Goal: Information Seeking & Learning: Learn about a topic

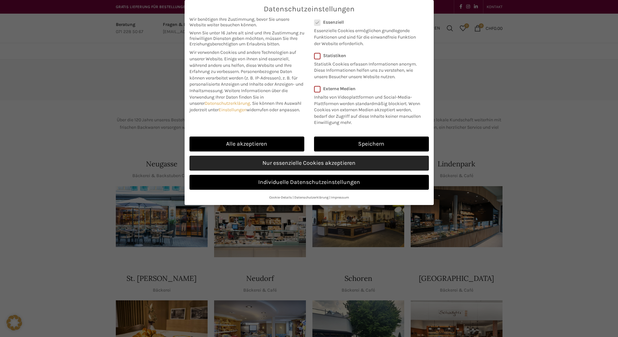
click at [315, 171] on link "Nur essenzielle Cookies akzeptieren" at bounding box center [308, 163] width 239 height 15
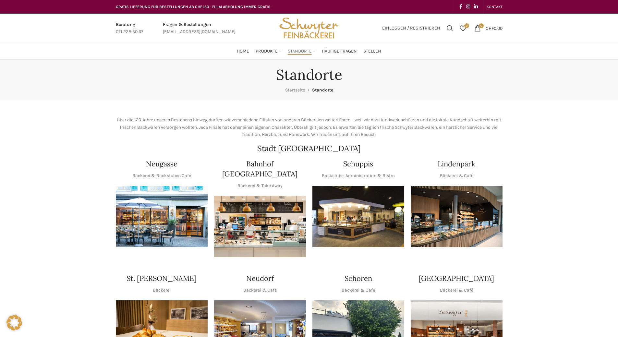
click at [374, 205] on div "Datenschutzeinstellungen Wir benötigen Ihre Zustimmung, bevor Sie unsere Websit…" at bounding box center [309, 102] width 249 height 205
click at [364, 206] on img "1 / 1" at bounding box center [358, 216] width 92 height 61
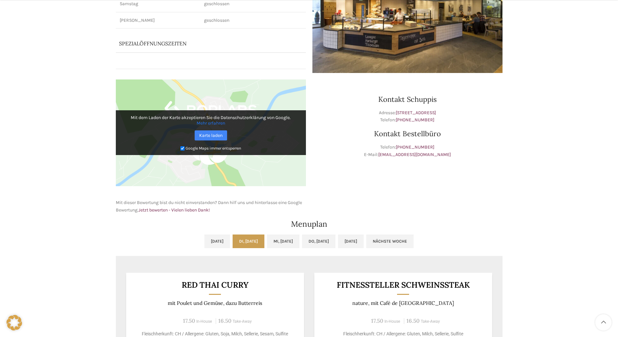
scroll to position [259, 0]
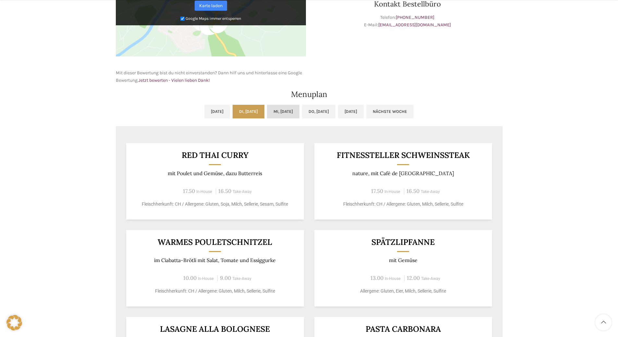
click at [279, 110] on link "Mi, 03.09.2025" at bounding box center [283, 112] width 32 height 14
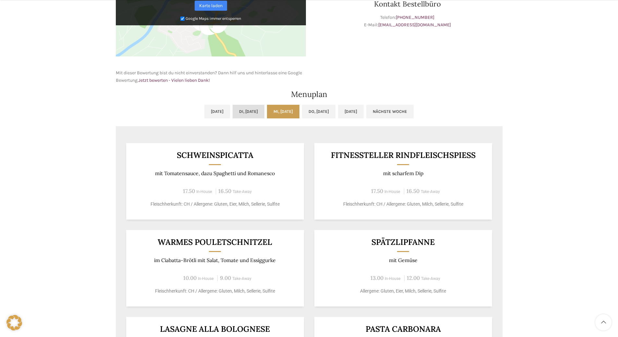
click at [247, 112] on link "Di, 02.09.2025" at bounding box center [249, 112] width 32 height 14
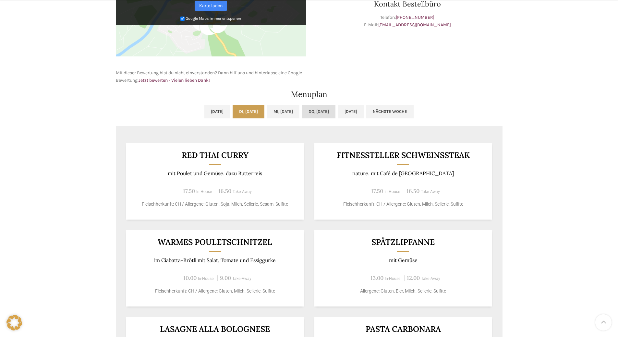
click at [329, 113] on link "Do, 04.09.2025" at bounding box center [318, 112] width 33 height 14
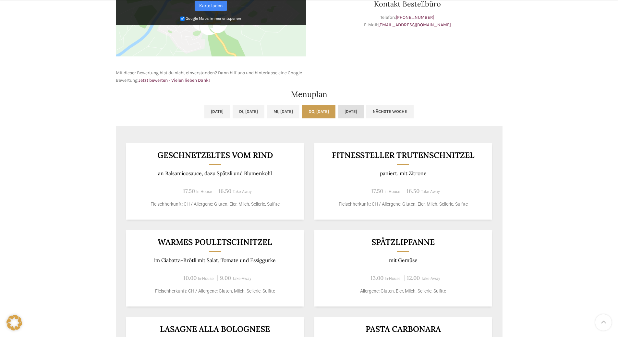
click at [364, 112] on link "Fr, 05.09.2025" at bounding box center [351, 112] width 26 height 14
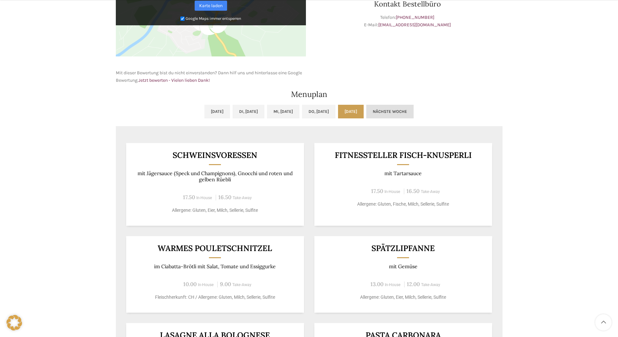
click at [413, 108] on link "Nächste Woche" at bounding box center [389, 112] width 47 height 14
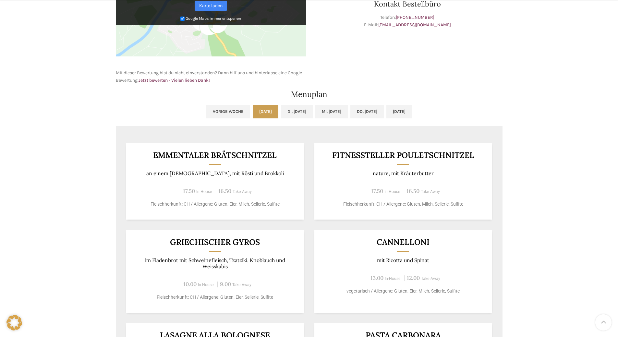
scroll to position [292, 0]
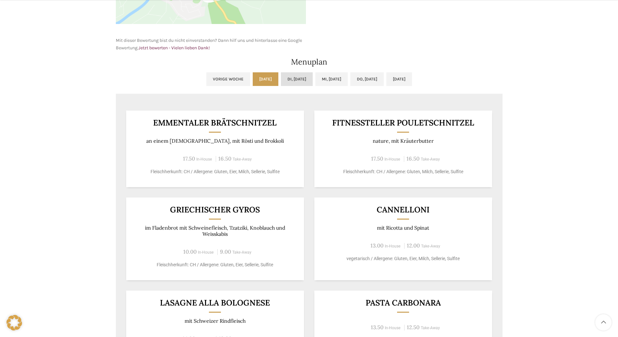
click at [293, 77] on link "Di, 09.09.2025" at bounding box center [297, 79] width 32 height 14
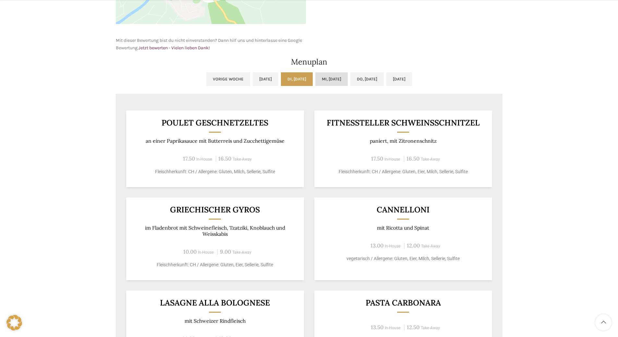
click at [337, 80] on link "Mi, 10.09.2025" at bounding box center [331, 79] width 32 height 14
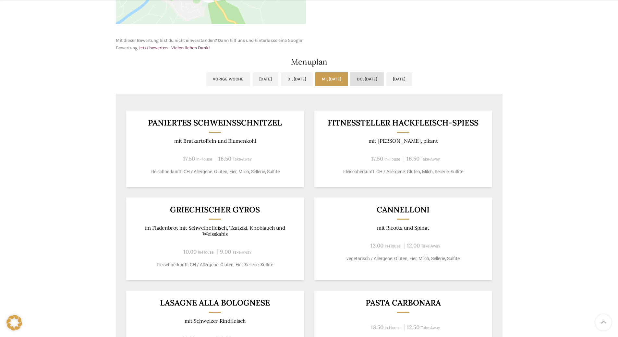
click at [375, 78] on link "Do, 11.09.2025" at bounding box center [366, 79] width 33 height 14
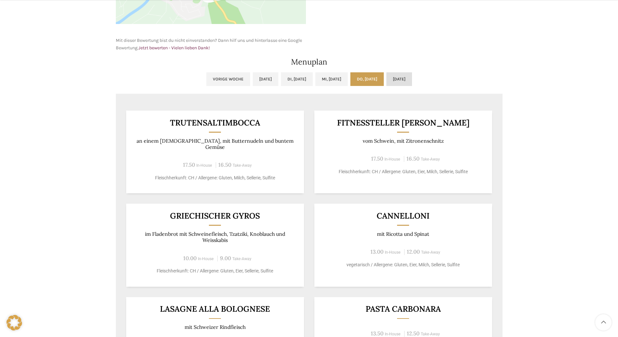
click at [411, 78] on link "Fr, 12.09.2025" at bounding box center [399, 79] width 26 height 14
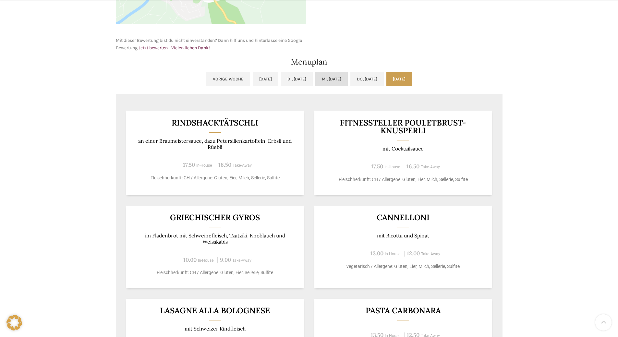
click at [334, 75] on link "Mi, 10.09.2025" at bounding box center [331, 79] width 32 height 14
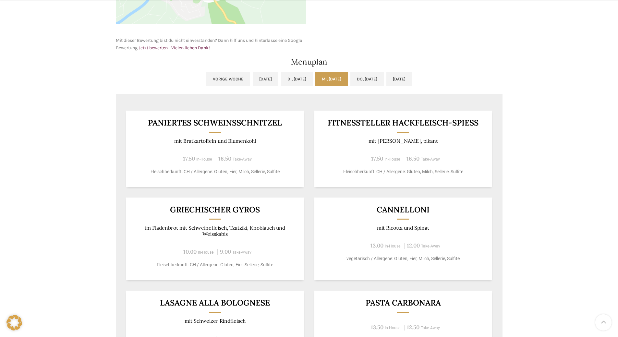
click at [206, 74] on link "Vorige Woche" at bounding box center [228, 79] width 44 height 14
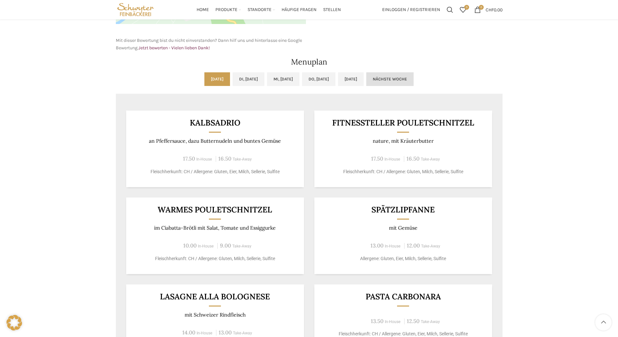
click at [414, 80] on link "Nächste Woche" at bounding box center [389, 79] width 47 height 14
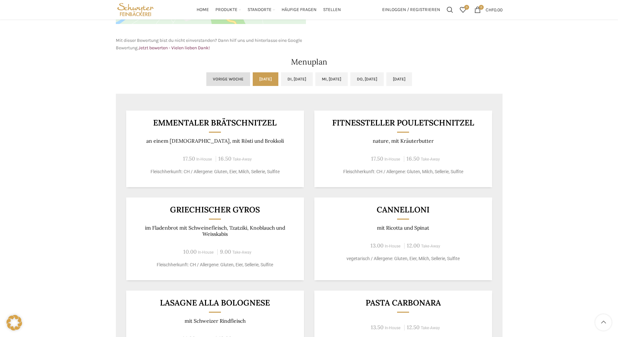
click at [211, 79] on link "Vorige Woche" at bounding box center [228, 79] width 44 height 14
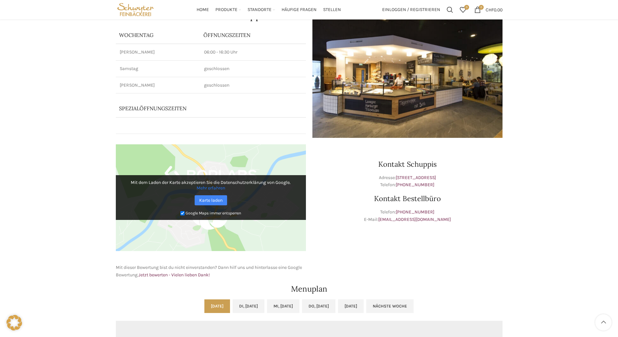
scroll to position [0, 0]
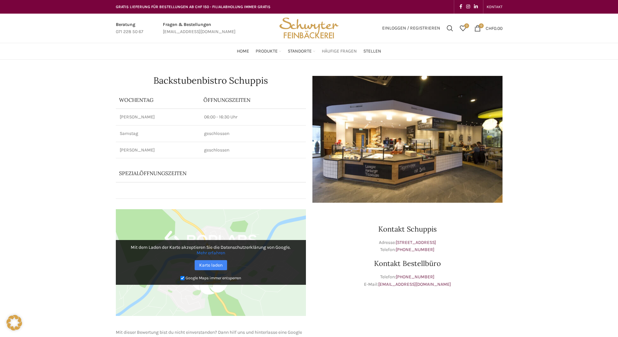
click at [338, 51] on span "Häufige Fragen" at bounding box center [339, 51] width 35 height 6
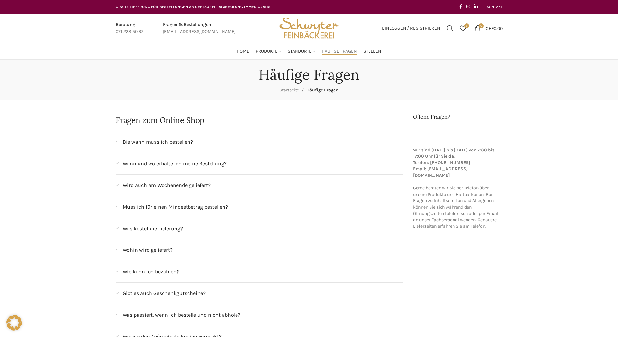
click at [199, 137] on div "Bis wann muss ich bestellen?" at bounding box center [260, 141] width 288 height 21
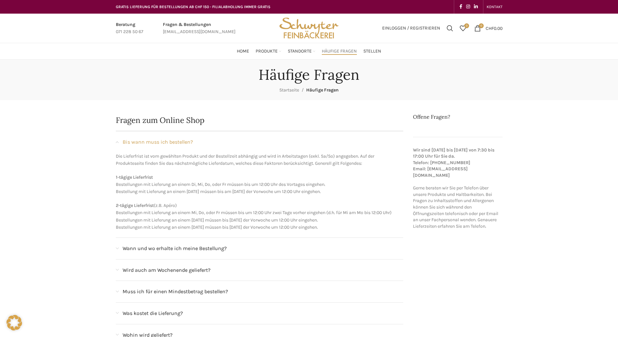
click at [199, 137] on div "Bis wann muss ich bestellen?" at bounding box center [260, 141] width 288 height 21
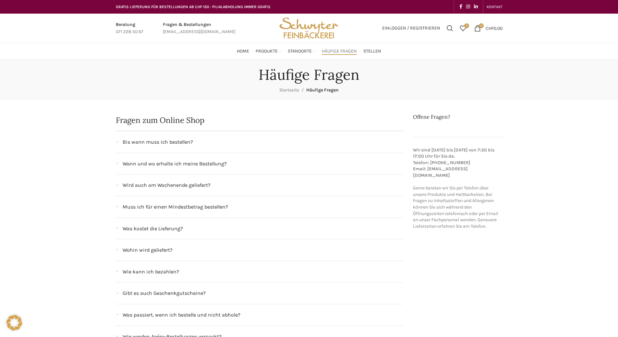
click at [249, 165] on div "Wann und wo erhalte ich meine Bestellung?" at bounding box center [263, 164] width 281 height 8
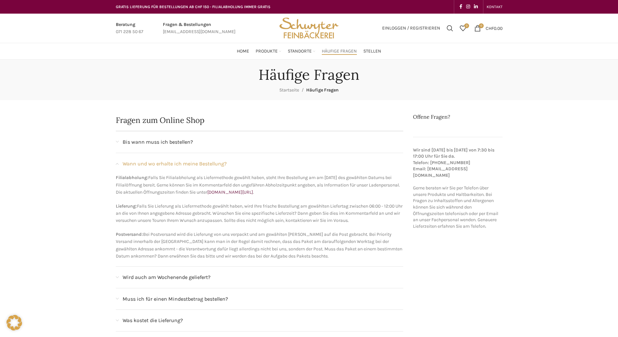
click at [249, 165] on div "Wann und wo erhalte ich meine Bestellung?" at bounding box center [263, 164] width 281 height 8
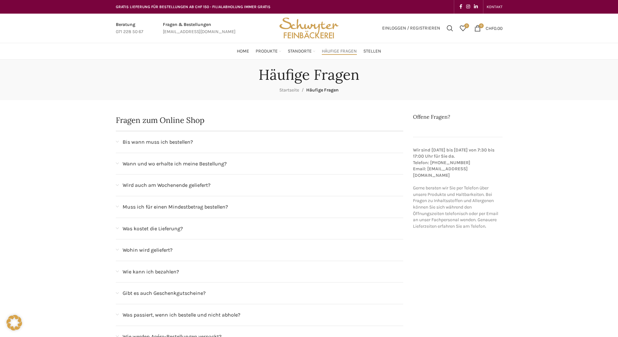
click at [245, 183] on div "Wird auch am Wochenende geliefert?" at bounding box center [263, 185] width 281 height 8
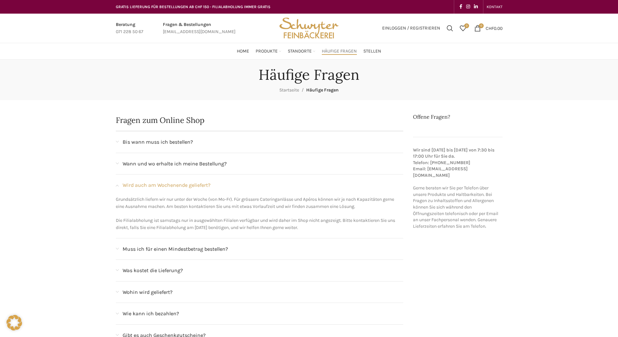
click at [245, 183] on div "Wird auch am Wochenende geliefert?" at bounding box center [263, 185] width 281 height 8
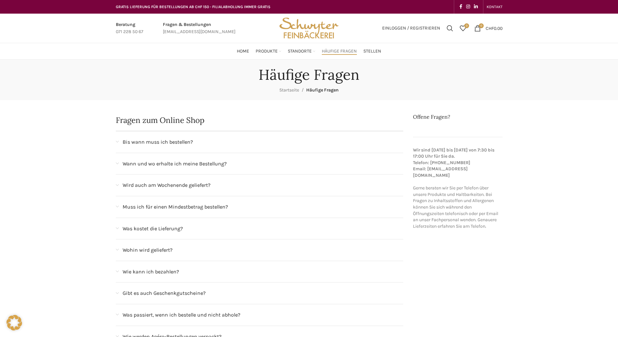
click at [235, 230] on div "Was kostet die Lieferung?" at bounding box center [263, 228] width 281 height 8
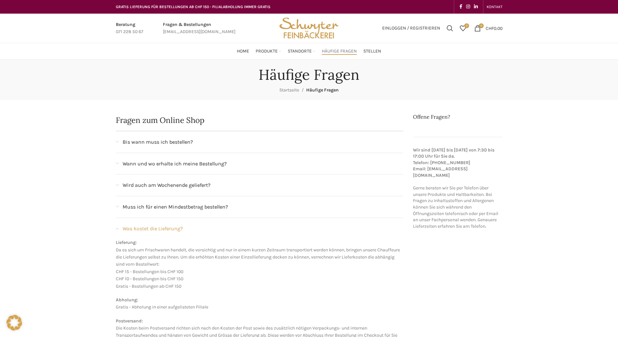
click at [235, 230] on div "Was kostet die Lieferung?" at bounding box center [263, 228] width 281 height 8
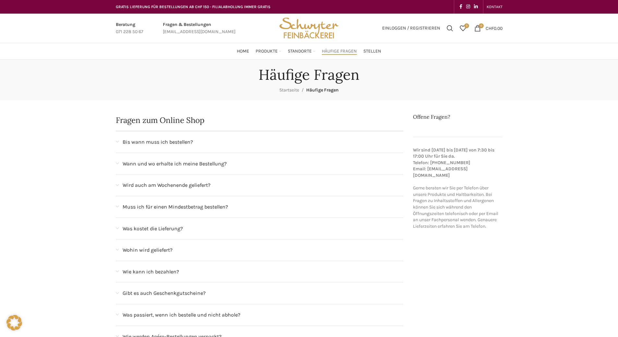
click at [220, 274] on div "Wie kann ich bezahlen?" at bounding box center [263, 272] width 281 height 8
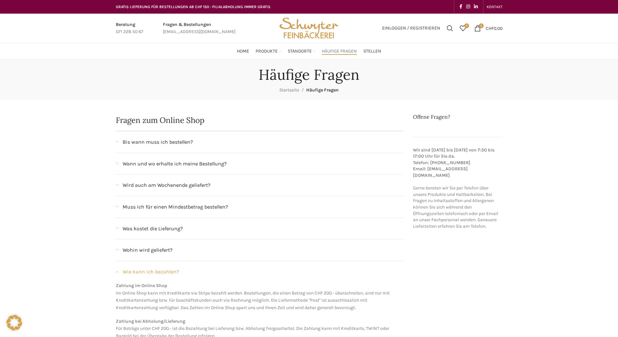
click at [220, 274] on div "Wie kann ich bezahlen?" at bounding box center [263, 272] width 281 height 8
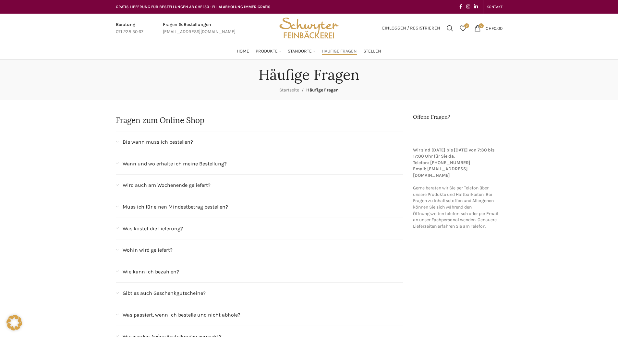
scroll to position [65, 0]
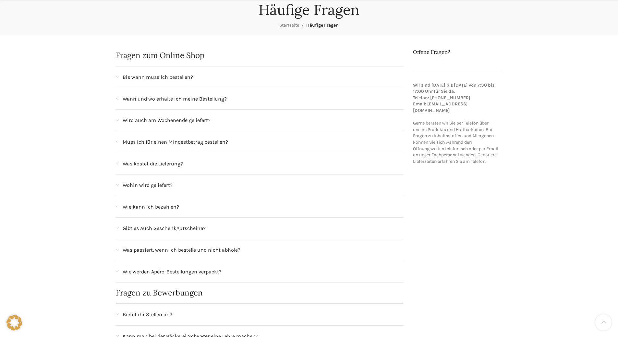
click at [261, 248] on div "Was passiert, wenn ich bestelle und nicht abhole?" at bounding box center [263, 250] width 281 height 8
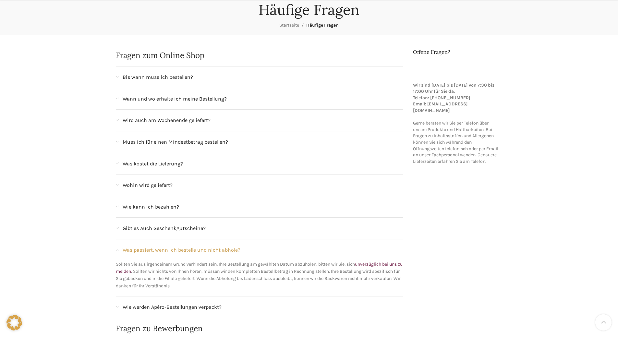
click at [261, 248] on div "Was passiert, wenn ich bestelle und nicht abhole?" at bounding box center [263, 250] width 281 height 8
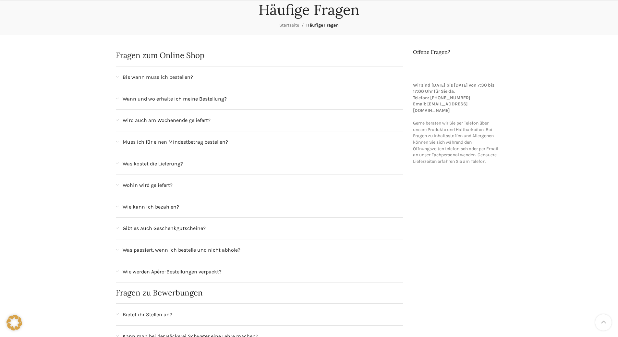
scroll to position [162, 0]
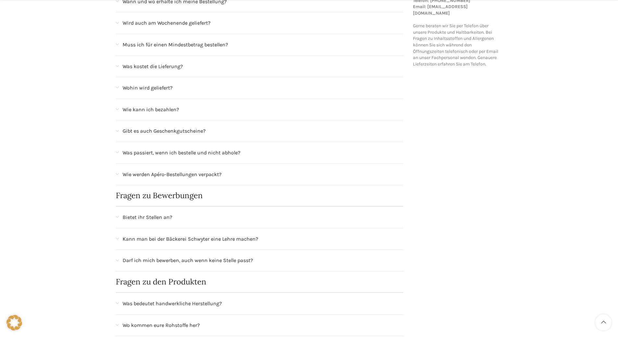
click at [218, 222] on div "Bietet ihr Stellen an?" at bounding box center [260, 217] width 288 height 21
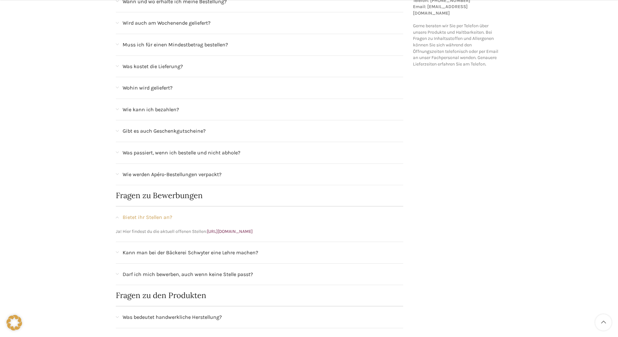
click at [218, 222] on div "Bietet ihr Stellen an?" at bounding box center [260, 217] width 288 height 21
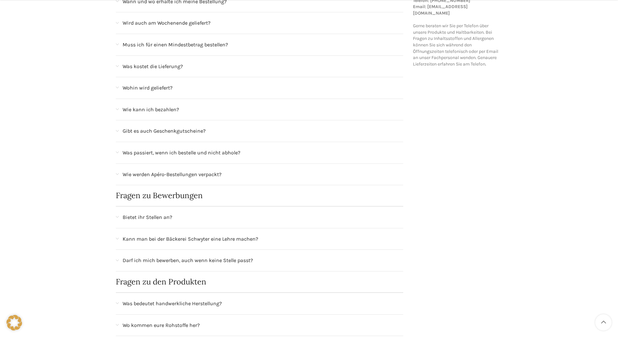
click at [275, 235] on div "Kann man bei der Bäckerei Schwyter eine Lehre machen?" at bounding box center [263, 239] width 281 height 8
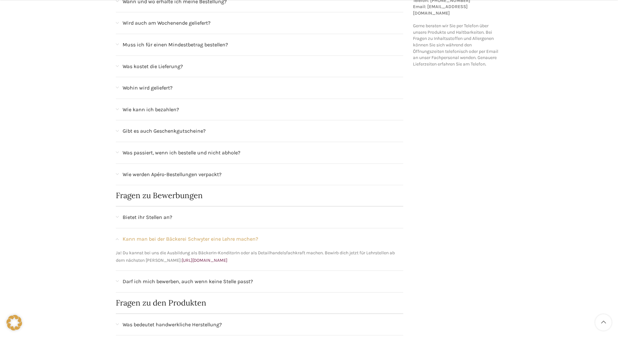
click at [275, 235] on div "Kann man bei der Bäckerei Schwyter eine Lehre machen?" at bounding box center [263, 239] width 281 height 8
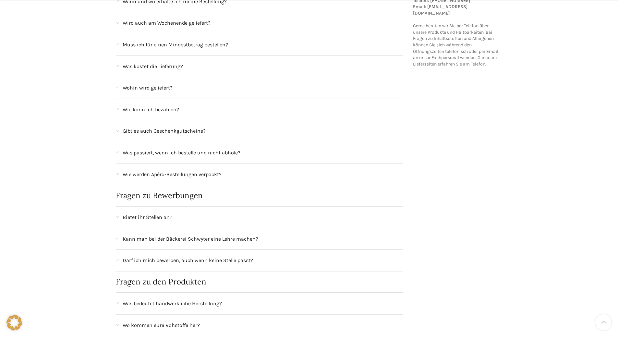
click at [265, 240] on div "Kann man bei der Bäckerei Schwyter eine Lehre machen?" at bounding box center [263, 239] width 281 height 8
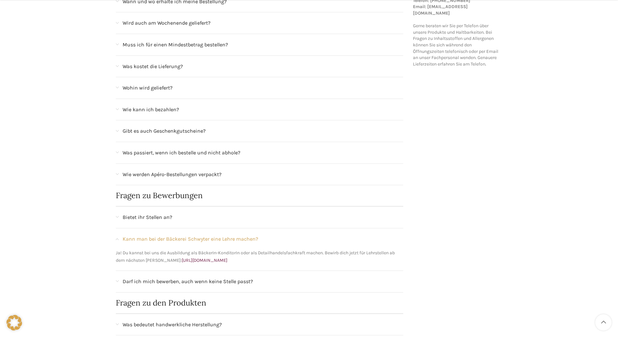
click at [271, 238] on div "Kann man bei der Bäckerei Schwyter eine Lehre machen?" at bounding box center [263, 239] width 281 height 8
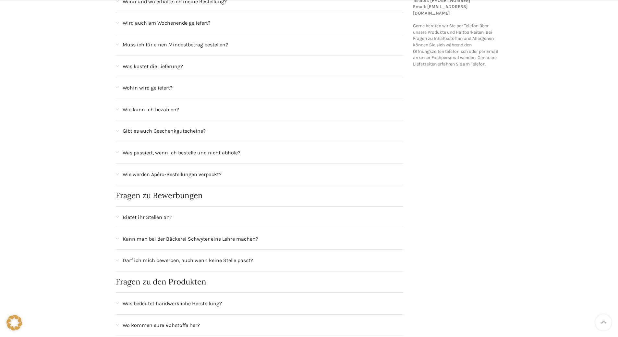
click at [267, 256] on div "Darf ich mich bewerben, auch wenn keine Stelle passt?" at bounding box center [263, 260] width 281 height 8
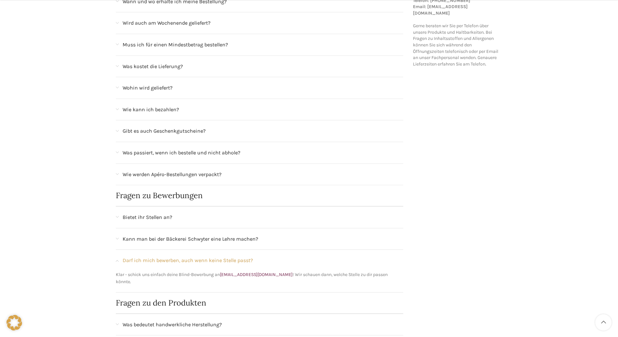
click at [267, 256] on div "Darf ich mich bewerben, auch wenn keine Stelle passt?" at bounding box center [263, 260] width 281 height 8
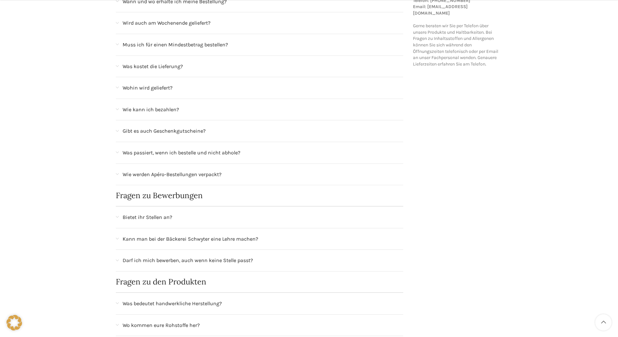
click at [250, 300] on div "Was bedeutet handwerkliche Herstellung?" at bounding box center [263, 303] width 281 height 8
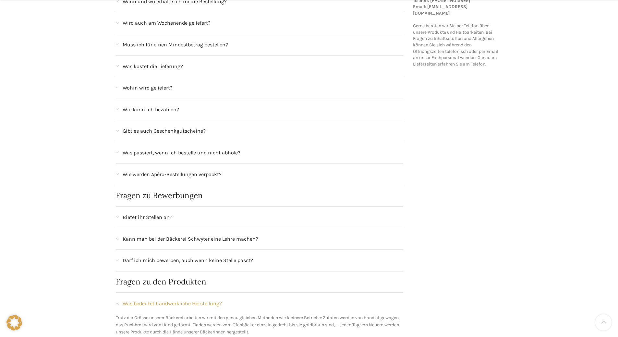
click at [250, 300] on div "Was bedeutet handwerkliche Herstellung?" at bounding box center [263, 303] width 281 height 8
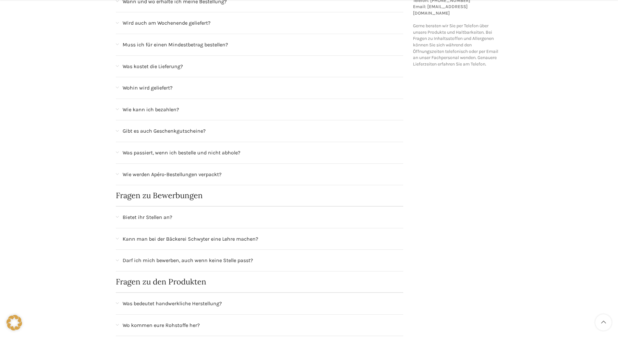
scroll to position [195, 0]
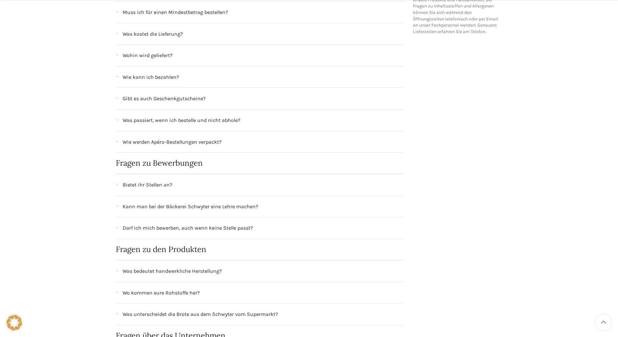
click at [246, 275] on div "Was bedeutet handwerkliche Herstellung?" at bounding box center [263, 271] width 281 height 8
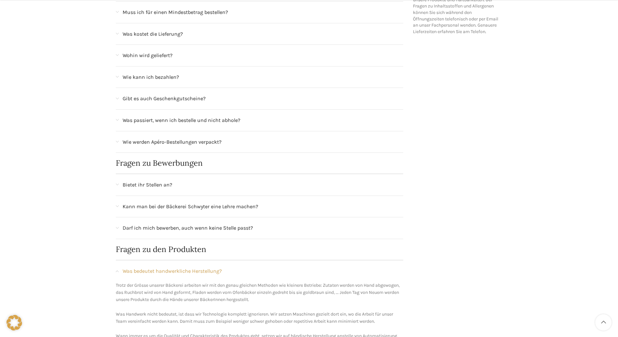
scroll to position [227, 0]
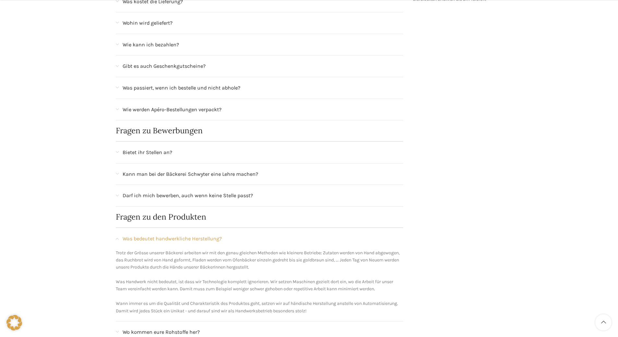
click at [241, 238] on div "Was bedeutet handwerkliche Herstellung?" at bounding box center [263, 239] width 281 height 8
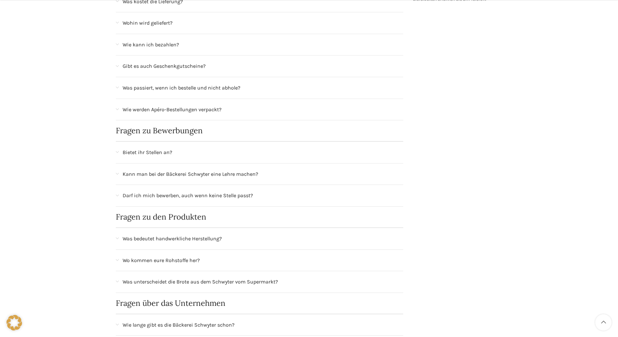
click at [242, 256] on div "Wo kommen eure Rohstoffe her?" at bounding box center [260, 260] width 288 height 21
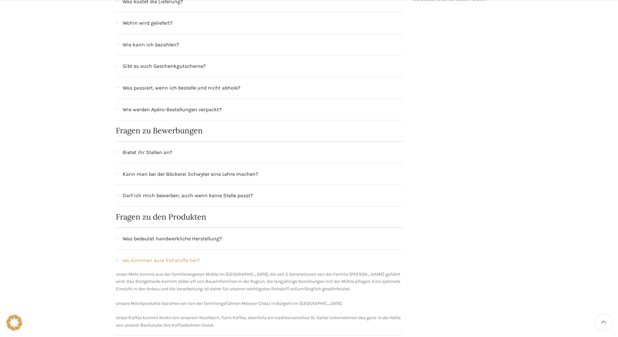
click at [242, 256] on div "Wo kommen eure Rohstoffe her?" at bounding box center [260, 260] width 288 height 21
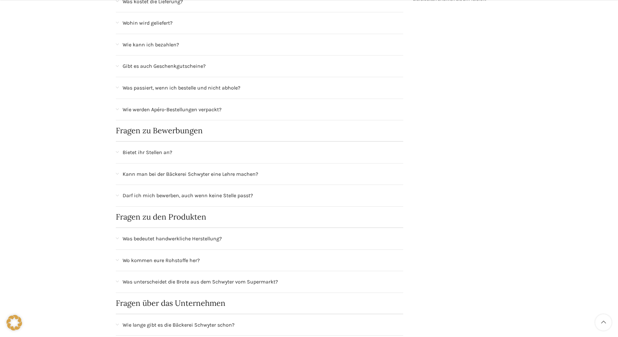
click at [288, 278] on div "Was unterscheidet die Brote aus dem Schwyter vom Supermarkt?" at bounding box center [263, 282] width 281 height 8
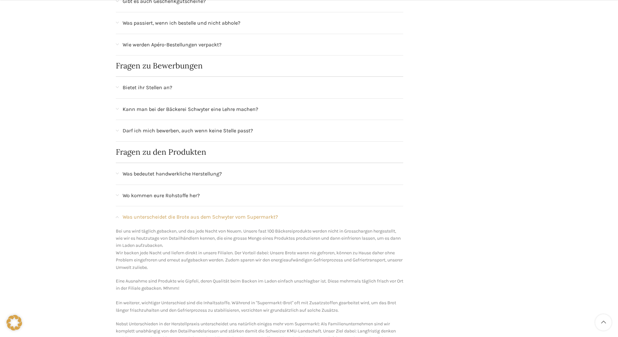
scroll to position [324, 0]
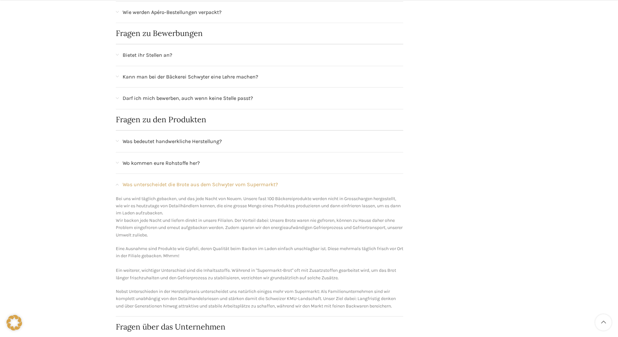
click at [286, 183] on div "Was unterscheidet die Brote aus dem Schwyter vom Supermarkt?" at bounding box center [263, 184] width 281 height 8
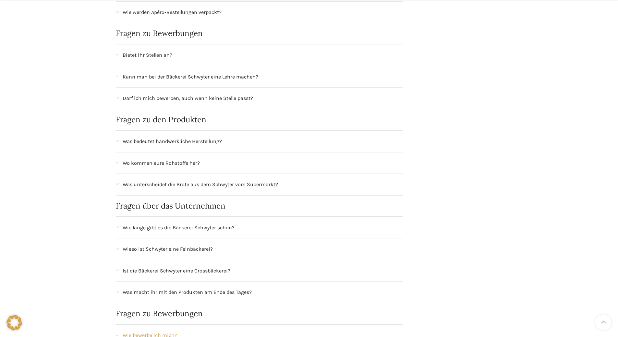
click at [264, 224] on div "Wie lange gibt es die Bäckerei Schwyter schon?" at bounding box center [263, 227] width 281 height 8
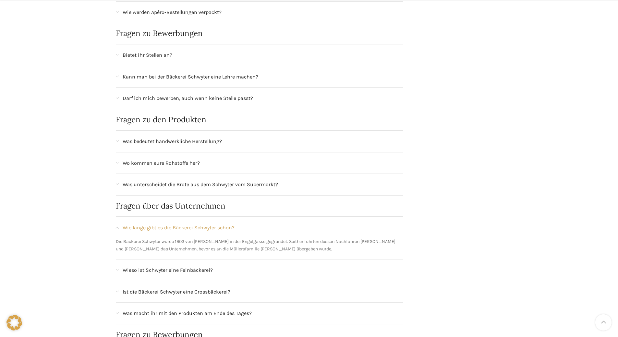
click at [264, 224] on div "Wie lange gibt es die Bäckerei Schwyter schon?" at bounding box center [263, 227] width 281 height 8
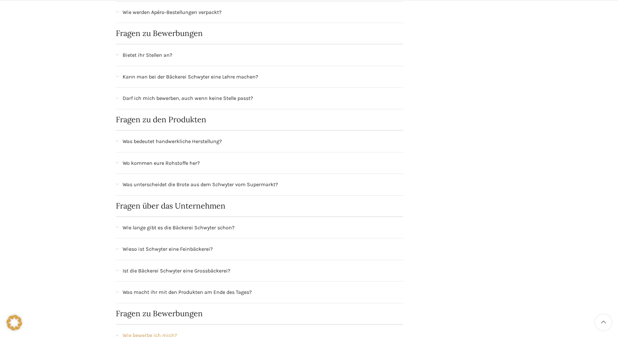
click at [262, 246] on div "Wieso ist Schwyter eine Feinbäckerei?" at bounding box center [263, 249] width 281 height 8
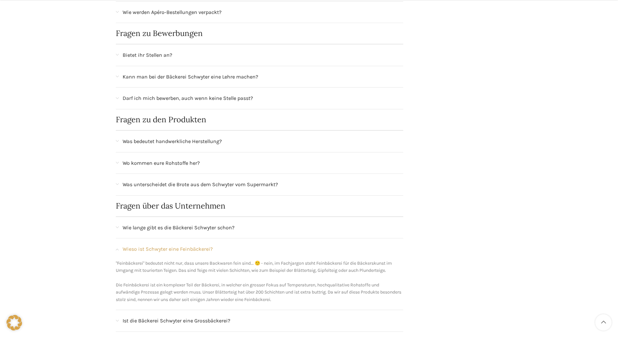
click at [262, 246] on div "Wieso ist Schwyter eine Feinbäckerei?" at bounding box center [263, 249] width 281 height 8
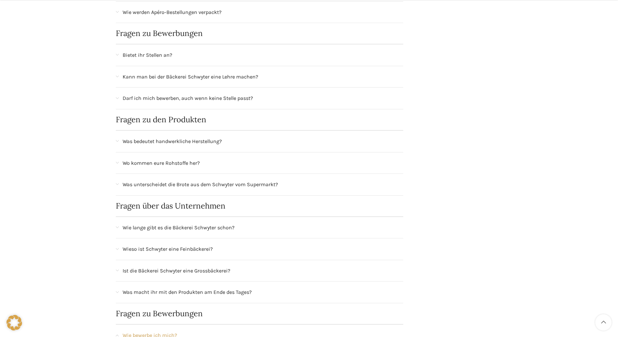
click at [276, 267] on div "Ist die Bäckerei Schwyter eine Grossbäckerei?" at bounding box center [263, 271] width 281 height 8
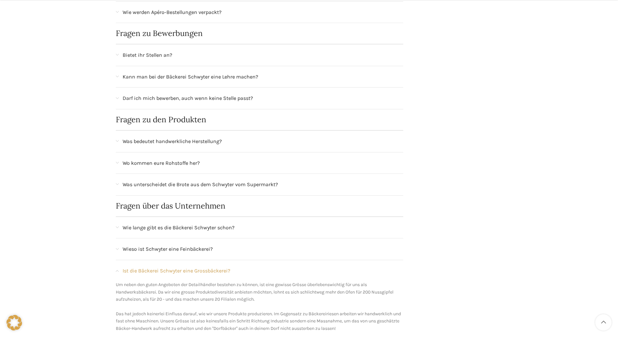
click at [276, 267] on div "Ist die Bäckerei Schwyter eine Grossbäckerei?" at bounding box center [263, 271] width 281 height 8
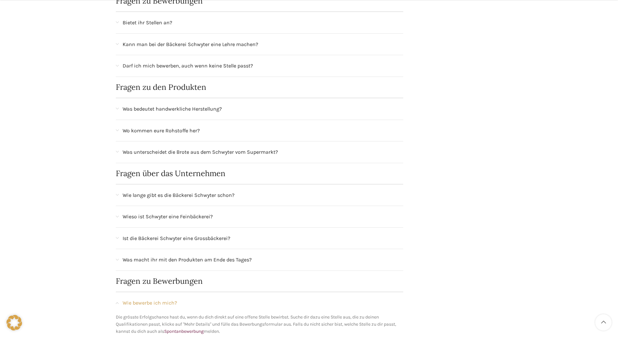
scroll to position [389, 0]
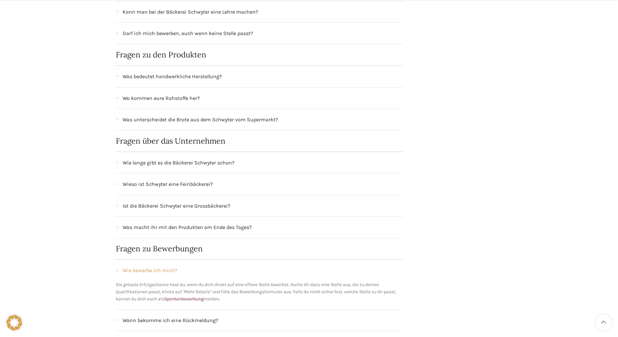
click at [273, 231] on div "Was macht ihr mit den Produkten am Ende des Tages?" at bounding box center [263, 227] width 281 height 8
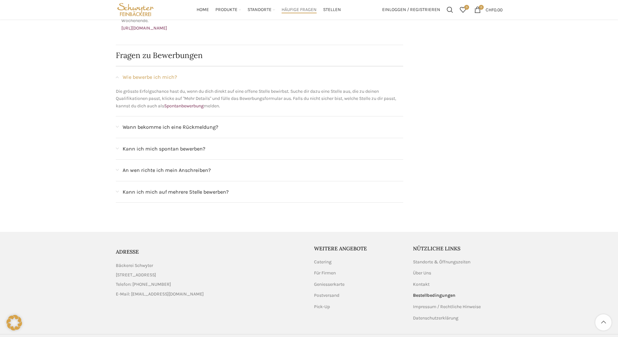
scroll to position [861, 0]
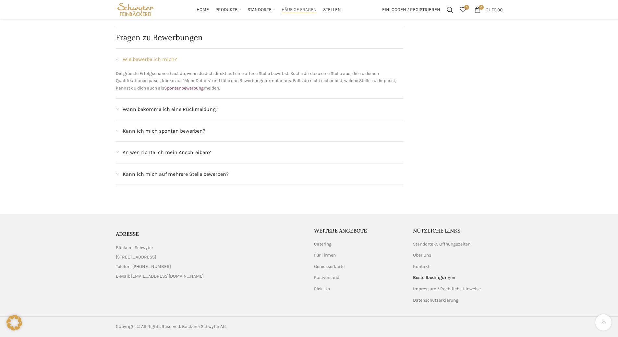
click at [253, 175] on div "Kann ich mich auf mehrere Stelle bewerben?" at bounding box center [263, 174] width 281 height 8
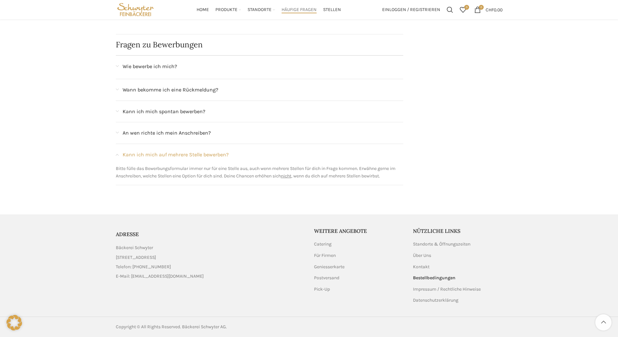
scroll to position [854, 0]
